Goal: Communication & Community: Participate in discussion

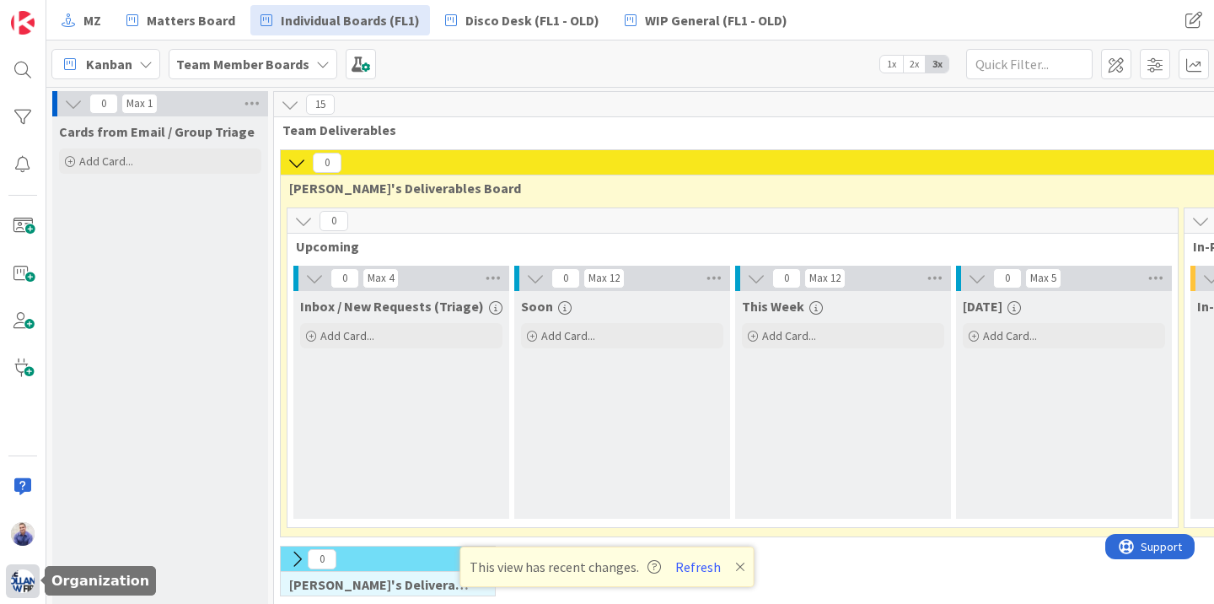
click at [24, 575] on img at bounding box center [23, 581] width 24 height 24
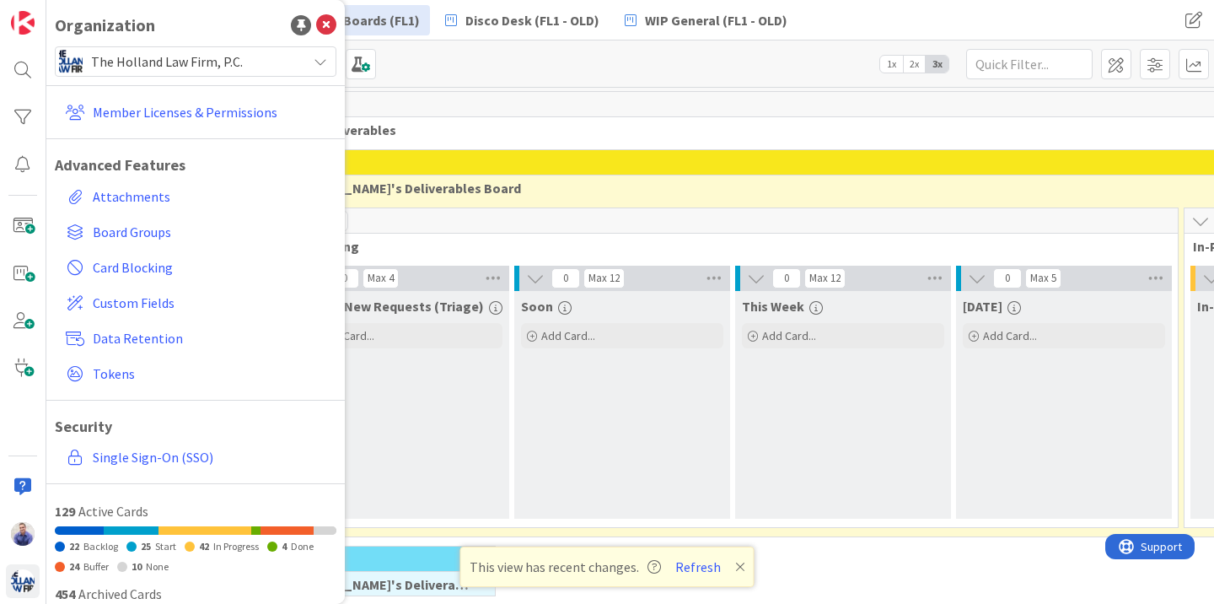
click at [180, 64] on span "The Holland Law Firm, P.C." at bounding box center [194, 62] width 207 height 24
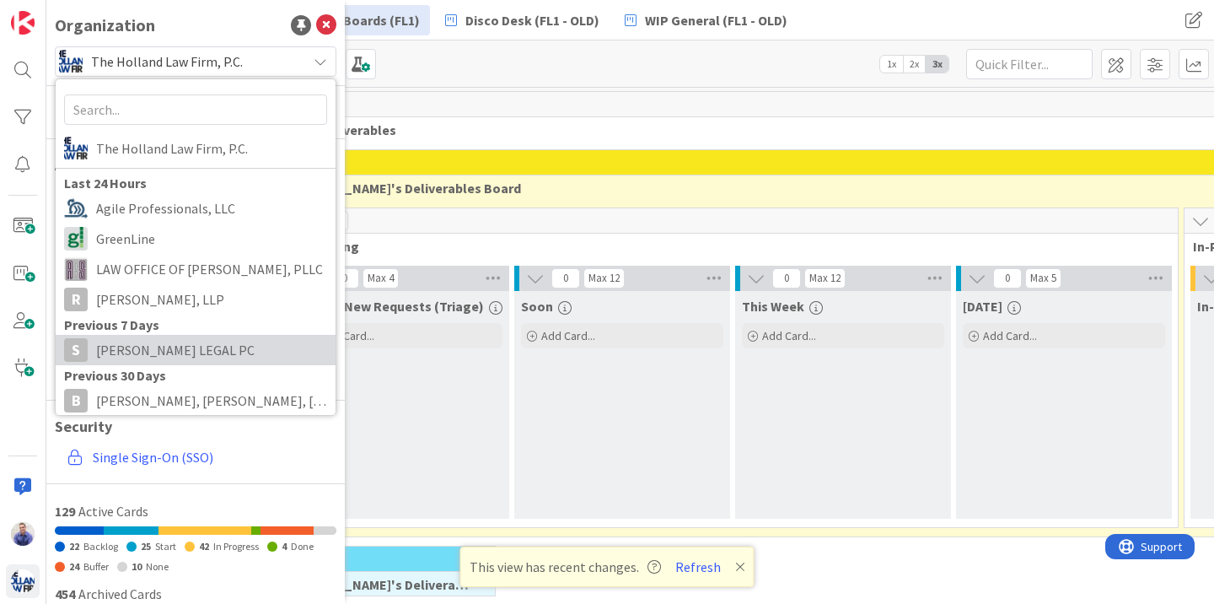
click at [163, 336] on link "S [PERSON_NAME] LEGAL PC" at bounding box center [196, 350] width 280 height 30
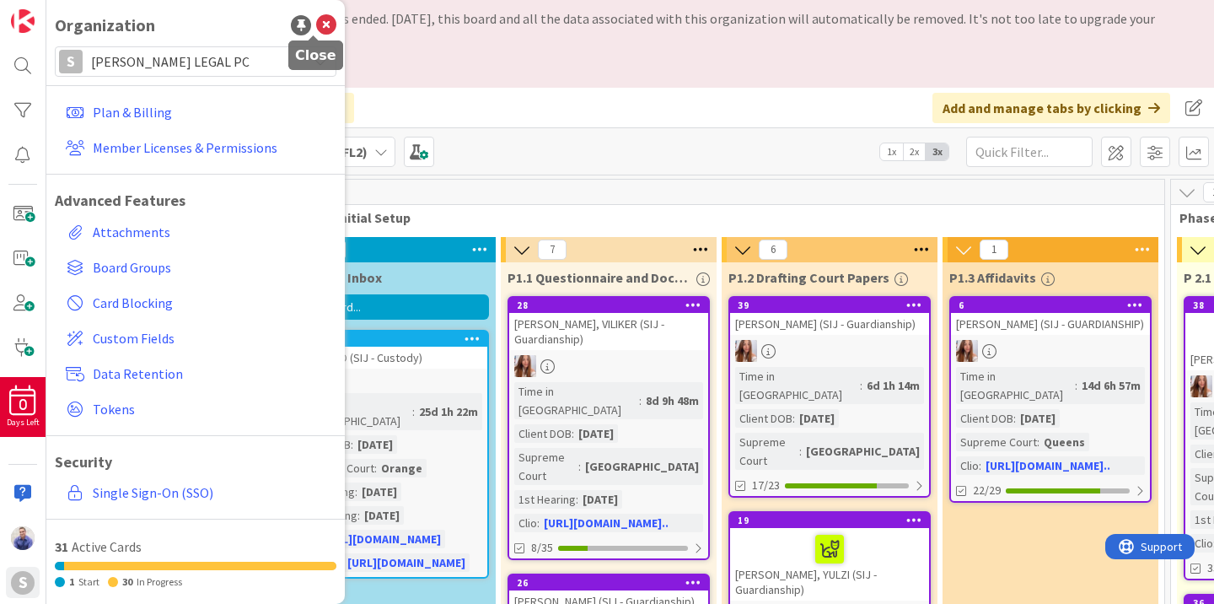
click at [316, 26] on icon at bounding box center [326, 25] width 20 height 20
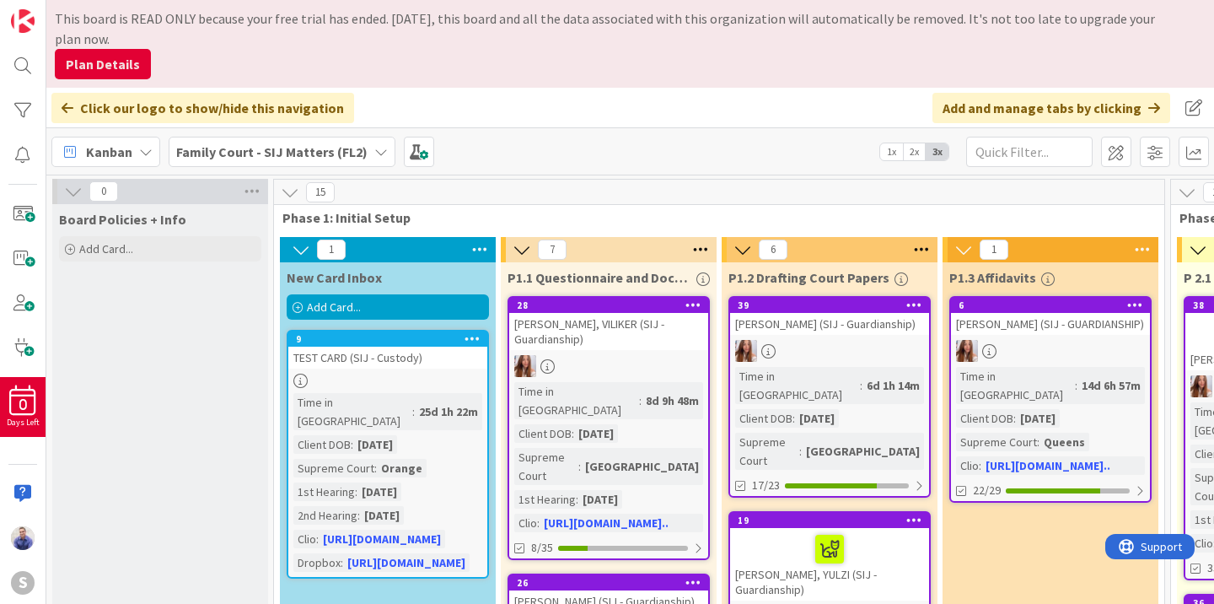
click at [120, 65] on button "Plan Details" at bounding box center [103, 64] width 96 height 30
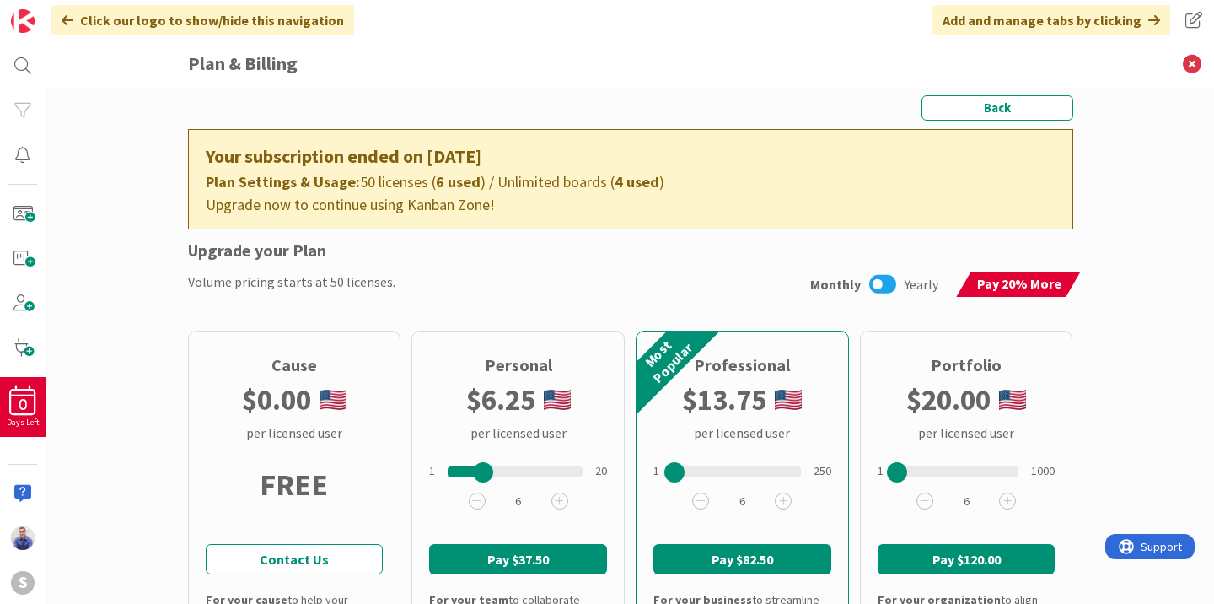
click at [652, 262] on div "Upgrade your Plan" at bounding box center [630, 250] width 885 height 25
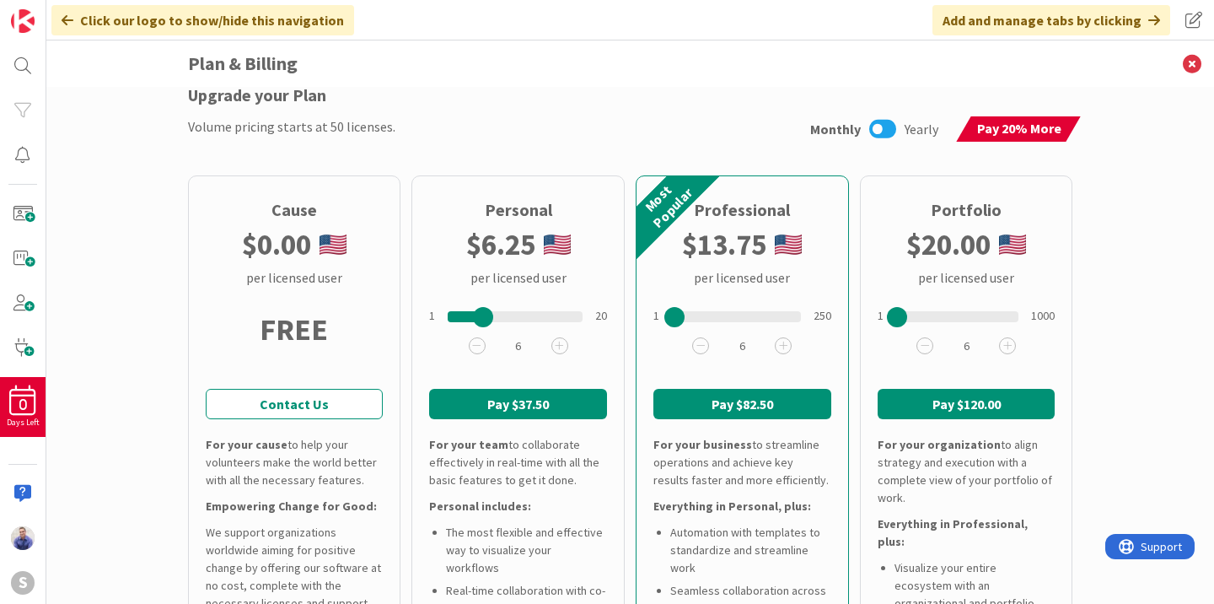
scroll to position [104, 0]
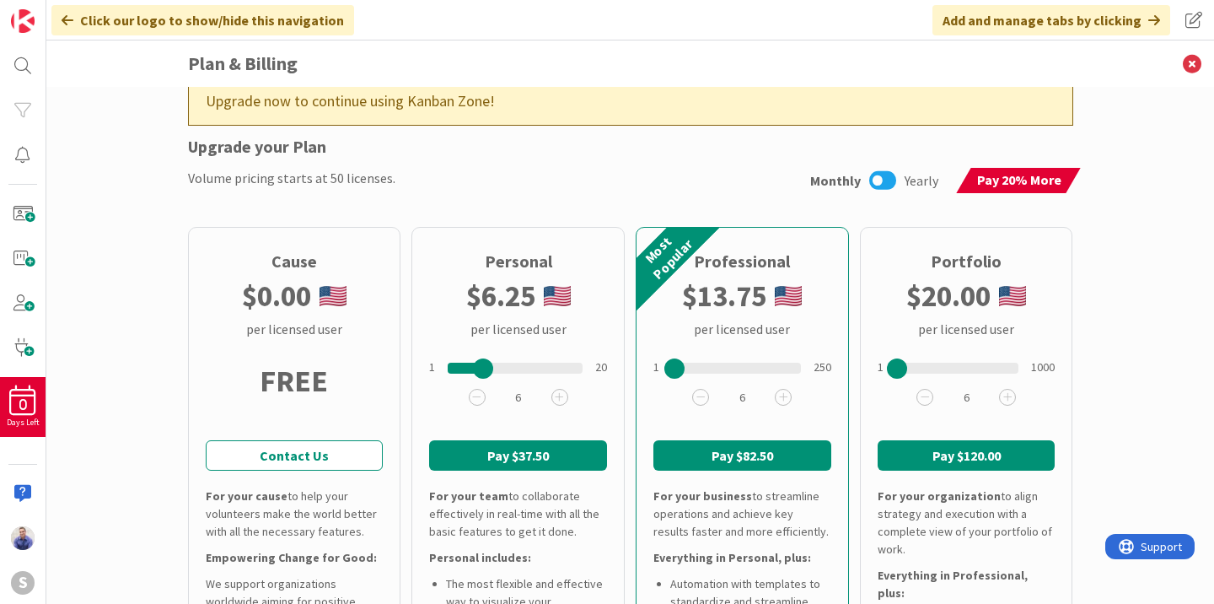
click at [879, 173] on icon at bounding box center [882, 180] width 27 height 22
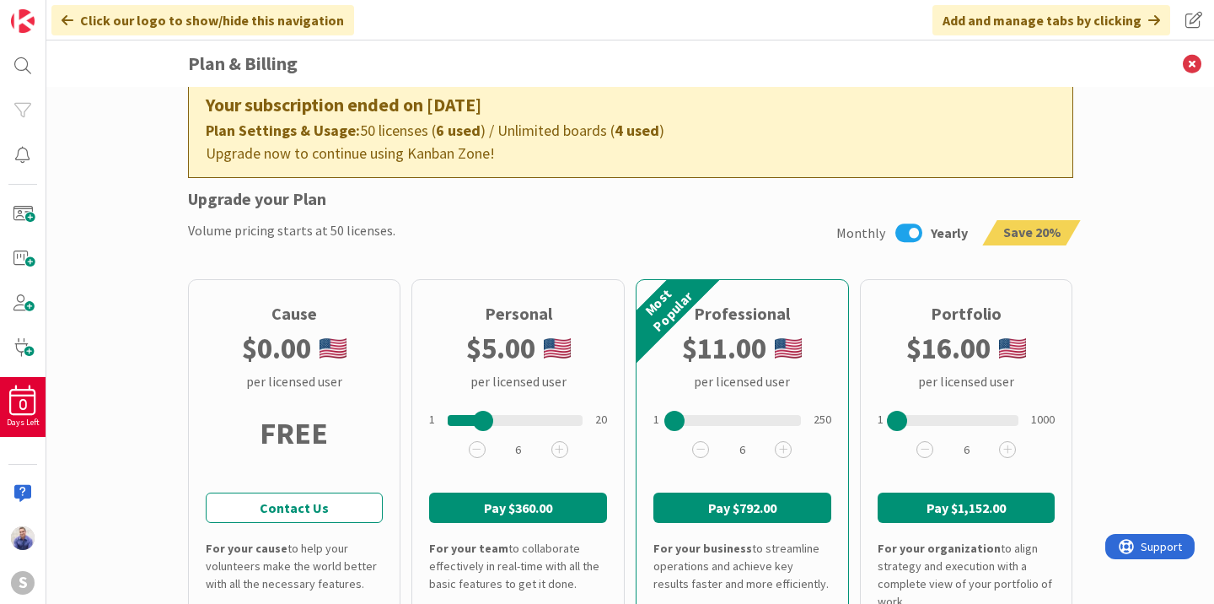
scroll to position [0, 0]
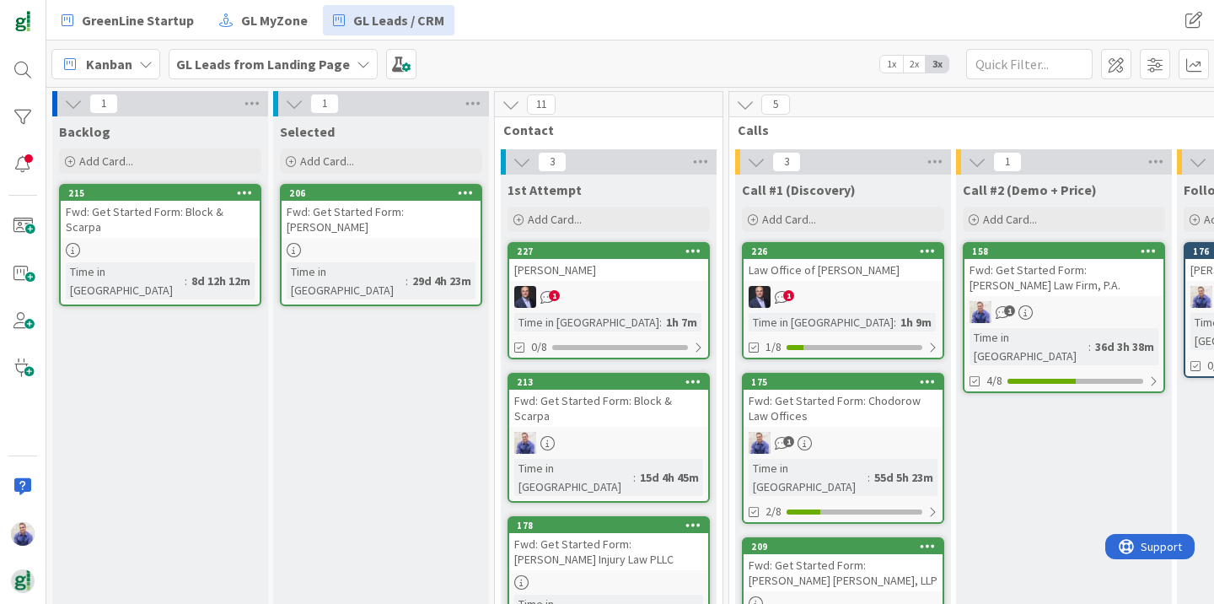
click at [840, 274] on div "Law Office of [PERSON_NAME]" at bounding box center [842, 270] width 199 height 22
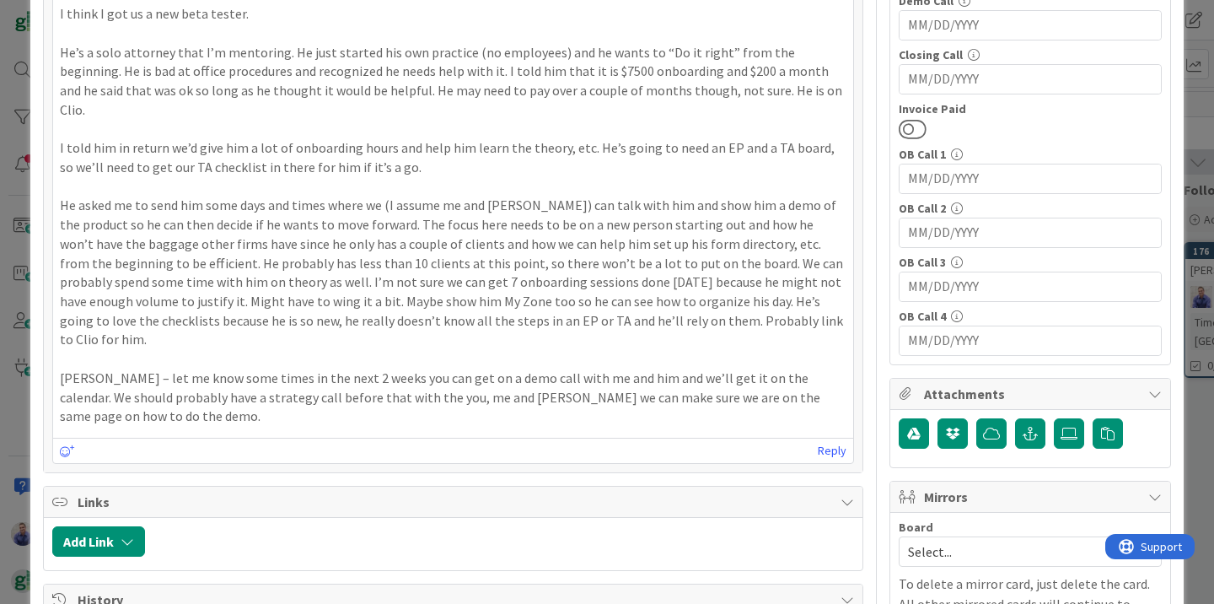
scroll to position [846, 0]
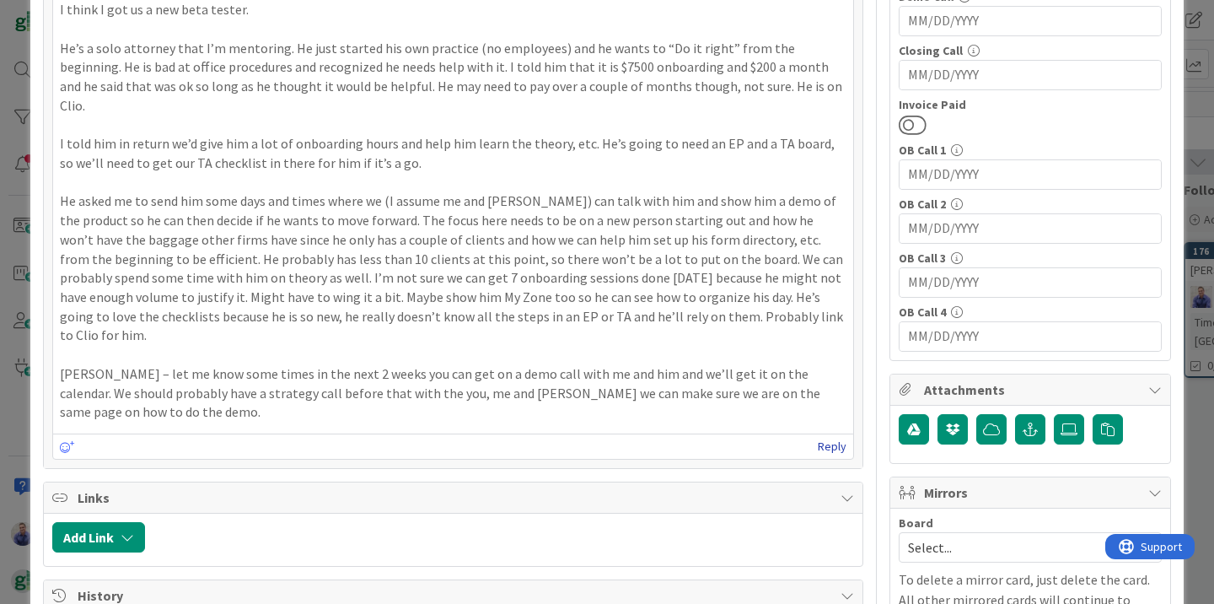
click at [824, 436] on link "Reply" at bounding box center [832, 446] width 29 height 21
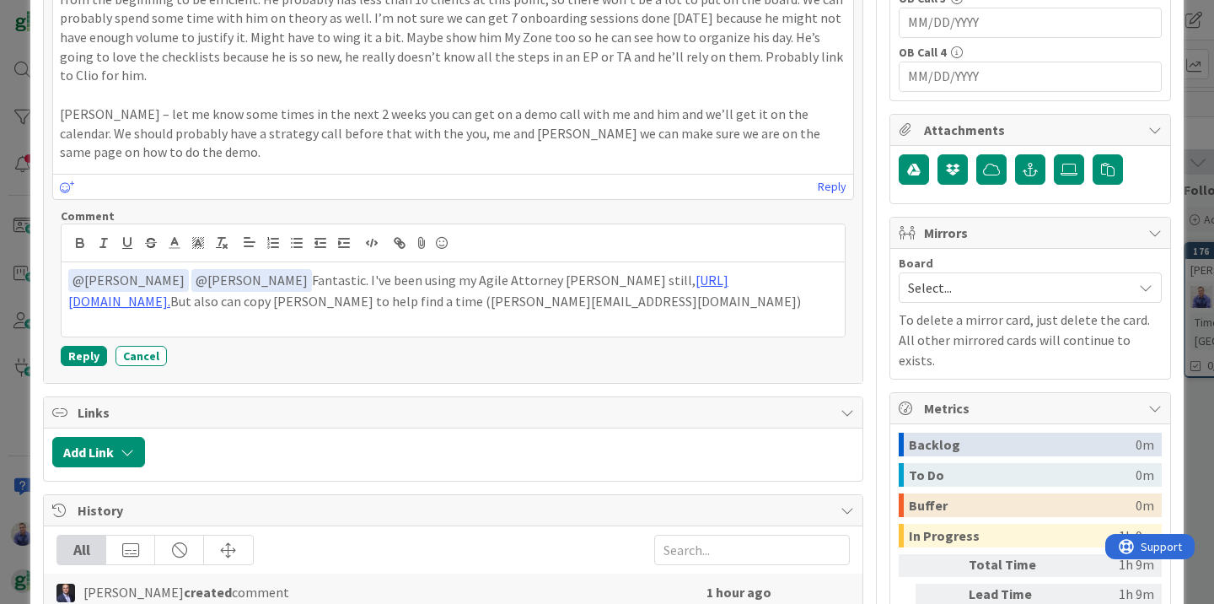
scroll to position [1123, 0]
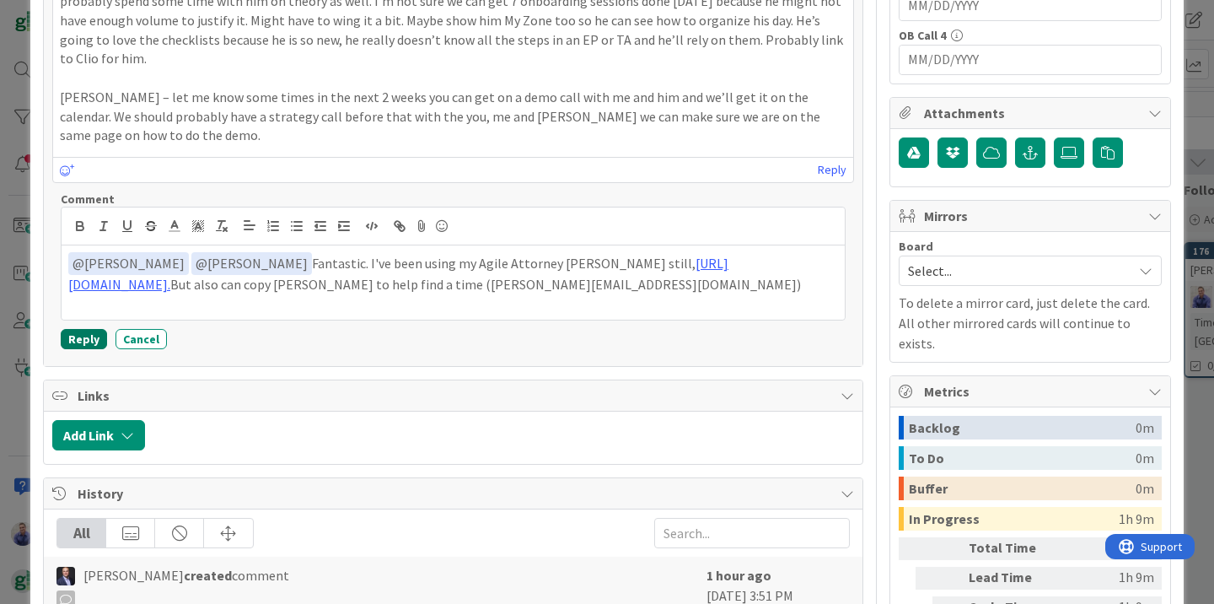
click at [94, 329] on button "Reply" at bounding box center [84, 339] width 46 height 20
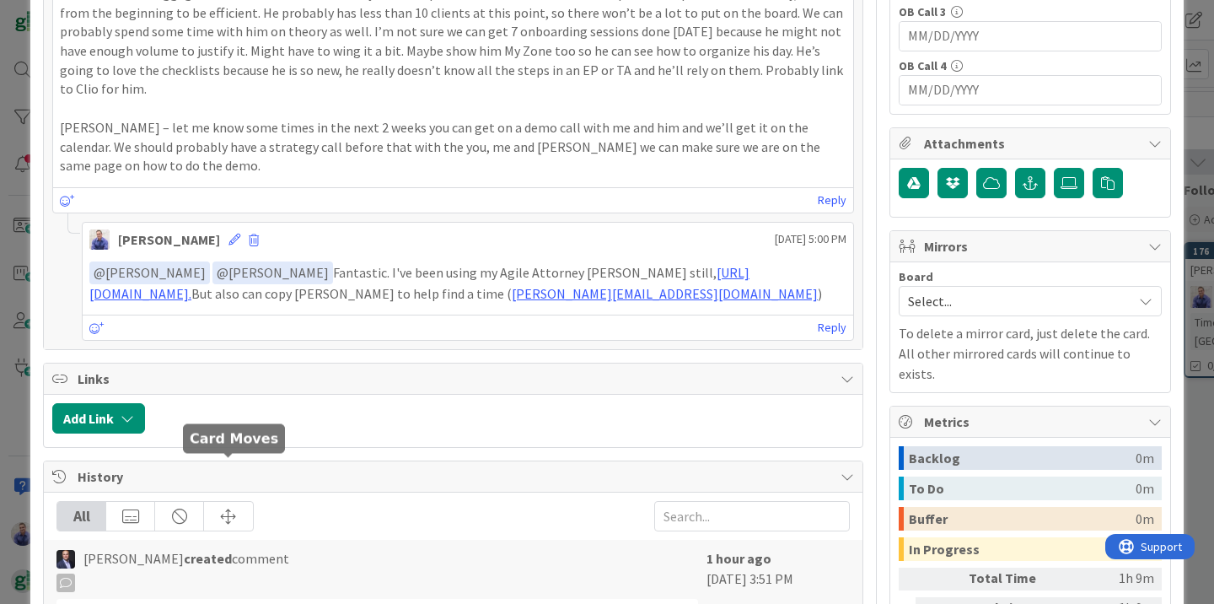
scroll to position [1098, 0]
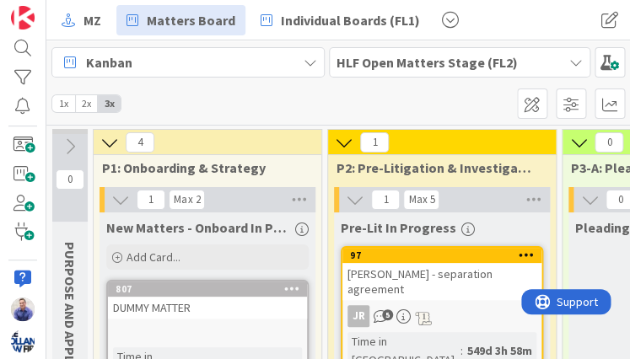
scroll to position [0, 3312]
